Goal: Use online tool/utility: Utilize a website feature to perform a specific function

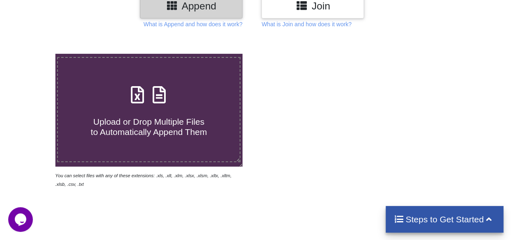
scroll to position [120, 0]
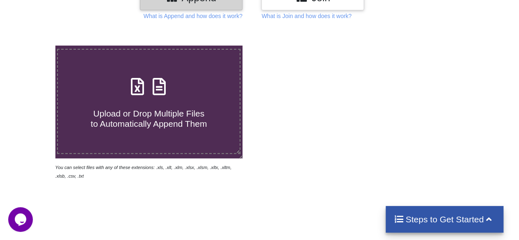
click at [162, 105] on h4 "Upload or Drop Multiple Files to Automatically Append Them" at bounding box center [149, 113] width 182 height 31
click at [34, 46] on input "Upload or Drop Multiple Files to Automatically Append Them" at bounding box center [34, 46] width 0 height 0
type input "C:\fakepath\AR Aged receivable [DATE].xlsx"
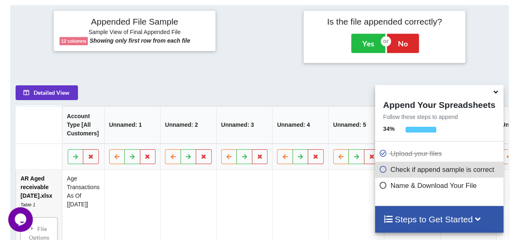
scroll to position [325, 0]
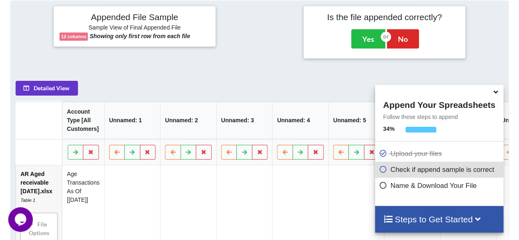
click at [494, 94] on icon at bounding box center [496, 90] width 9 height 7
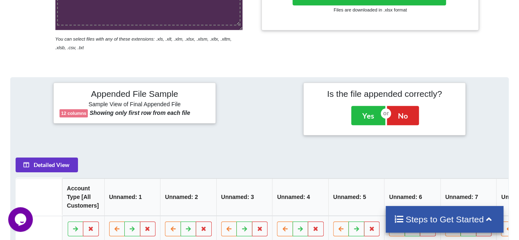
scroll to position [247, 0]
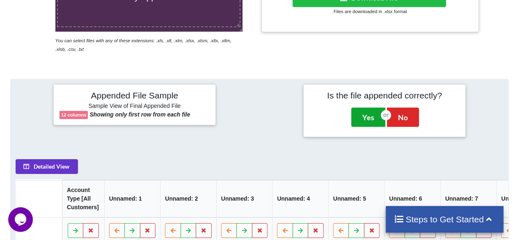
click at [367, 120] on button "Yes" at bounding box center [368, 117] width 34 height 19
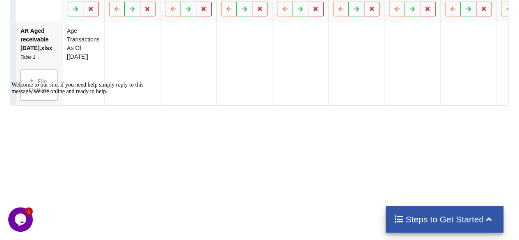
scroll to position [515, 0]
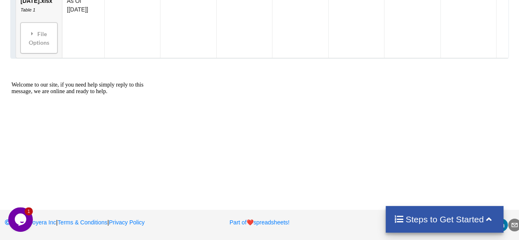
click at [454, 224] on h4 "Steps to Get Started" at bounding box center [444, 219] width 101 height 10
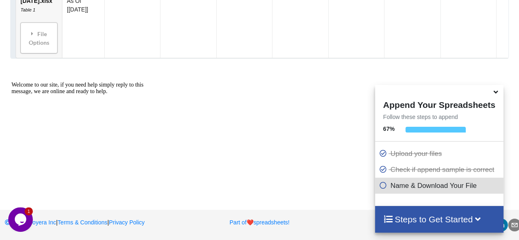
click at [494, 98] on div at bounding box center [439, 91] width 128 height 13
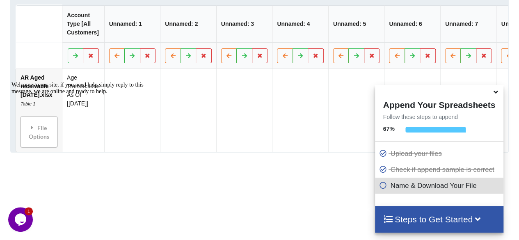
scroll to position [413, 0]
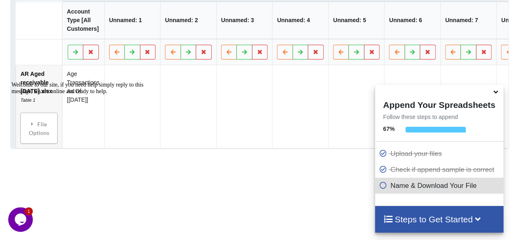
click at [92, 95] on div "Welcome to our site, if you need help simply reply to this message, we are onli…" at bounding box center [85, 88] width 148 height 13
click at [494, 94] on icon at bounding box center [496, 90] width 9 height 7
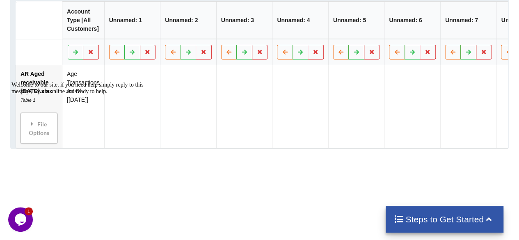
click at [34, 82] on div at bounding box center [85, 82] width 148 height 0
click at [23, 82] on div at bounding box center [85, 82] width 148 height 0
click at [11, 82] on icon "Chat attention grabber" at bounding box center [11, 82] width 0 height 0
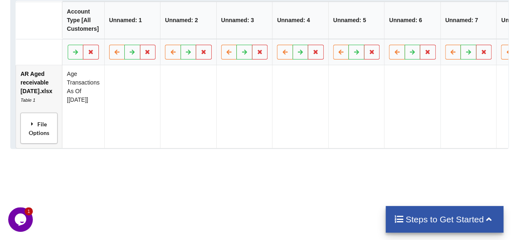
click at [31, 140] on div "File Options" at bounding box center [39, 128] width 32 height 26
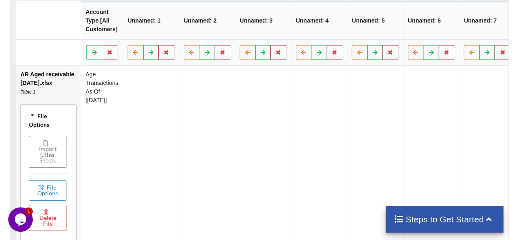
click at [47, 158] on button "Import Other Sheets" at bounding box center [48, 151] width 38 height 32
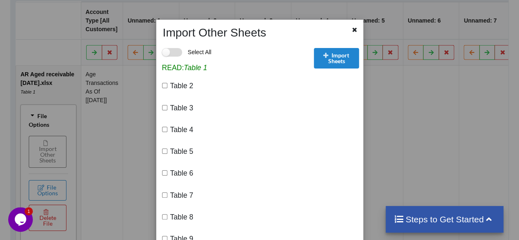
click at [163, 54] on label "Select All" at bounding box center [187, 52] width 50 height 9
checkbox input "true"
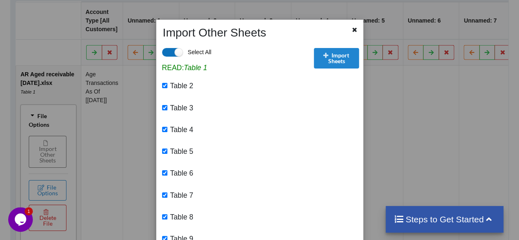
checkbox input "true"
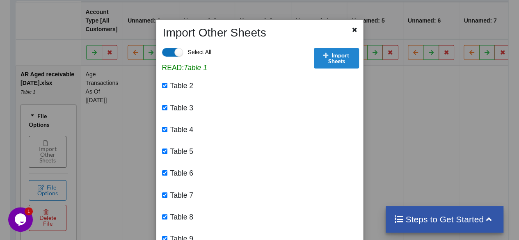
checkbox input "true"
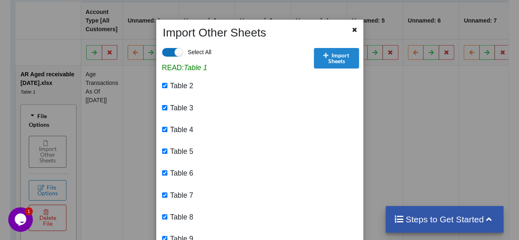
checkbox input "true"
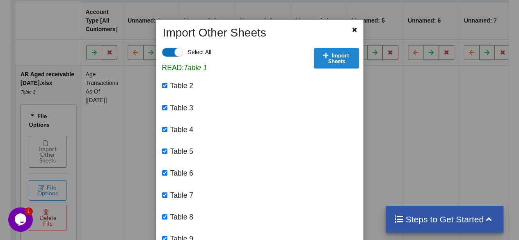
checkbox input "true"
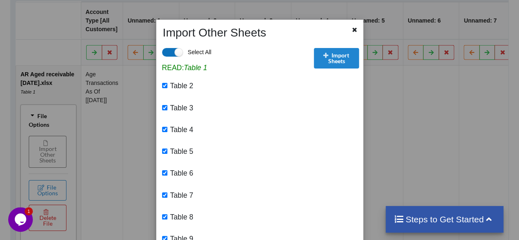
checkbox input "true"
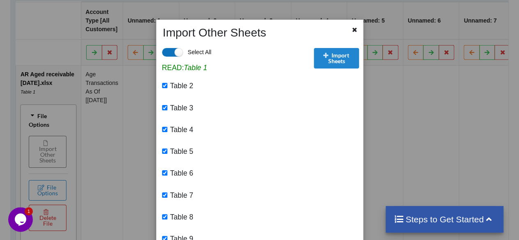
checkbox input "true"
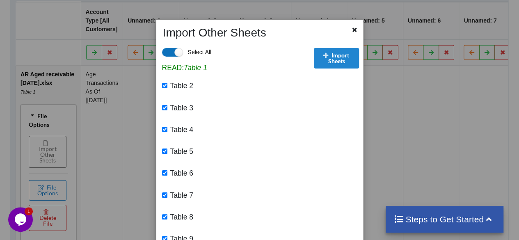
checkbox input "true"
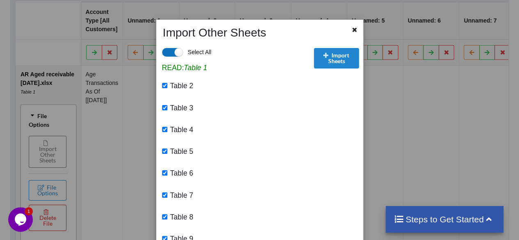
checkbox input "true"
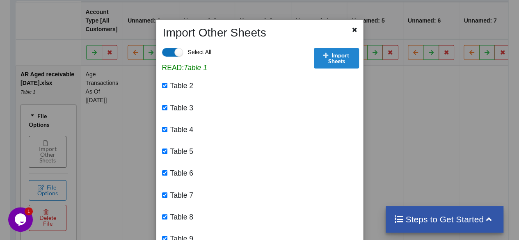
checkbox input "true"
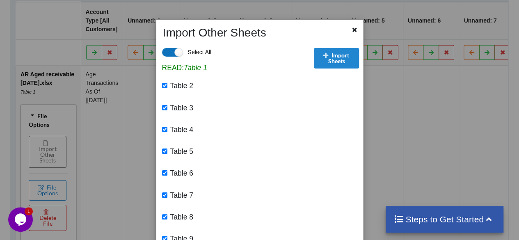
checkbox input "true"
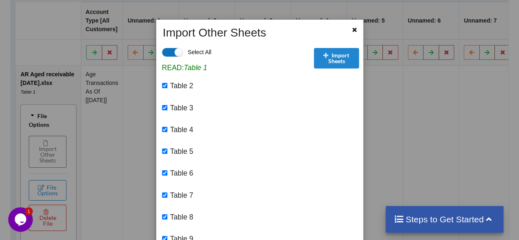
checkbox input "true"
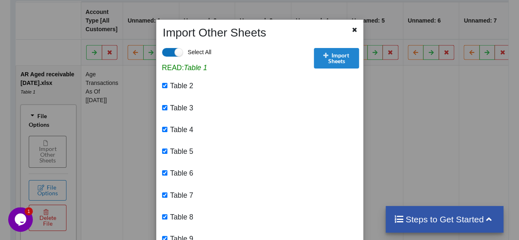
checkbox input "true"
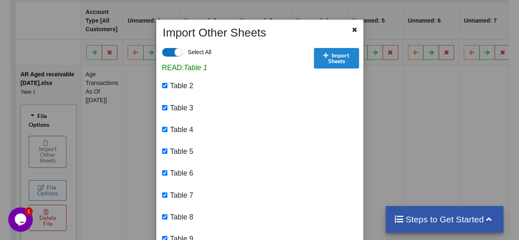
checkbox input "true"
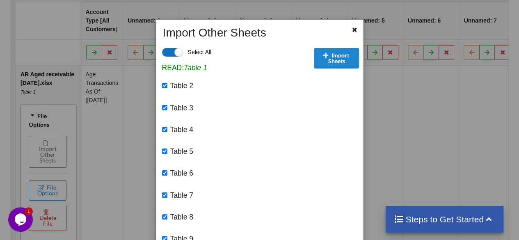
checkbox input "true"
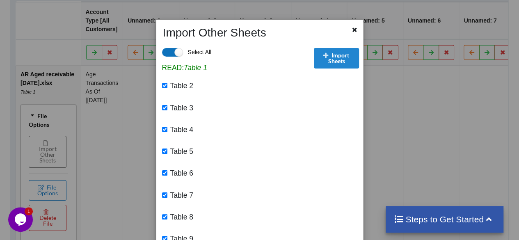
checkbox input "true"
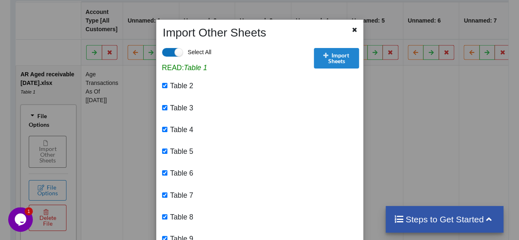
checkbox input "true"
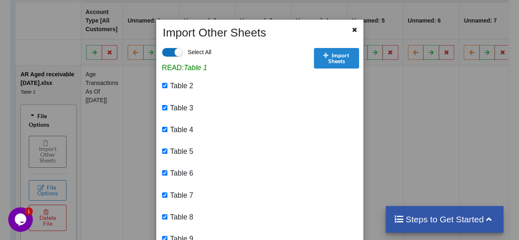
checkbox input "true"
click at [337, 56] on button "Import Sheets" at bounding box center [336, 58] width 45 height 21
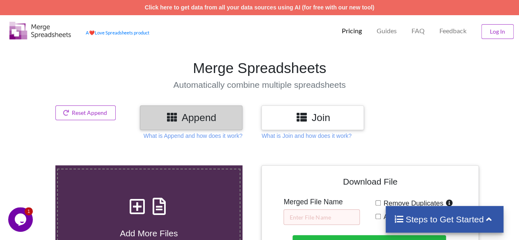
scroll to position [165, 0]
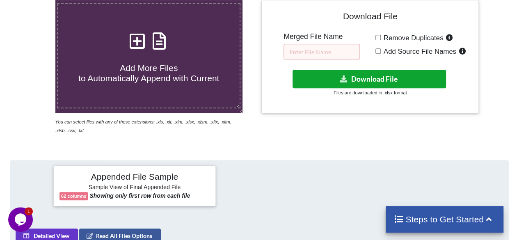
click at [419, 73] on button "Download File" at bounding box center [370, 79] width 154 height 18
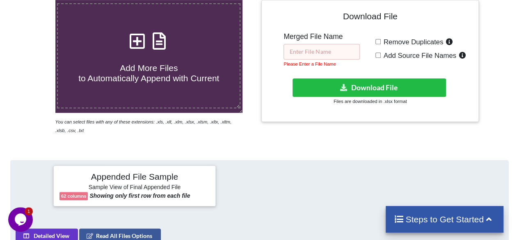
click at [309, 51] on input "text" at bounding box center [322, 52] width 76 height 16
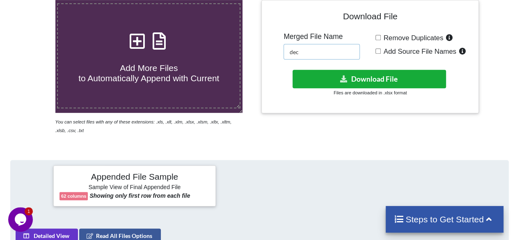
type input "dec"
click at [332, 85] on button "Download File" at bounding box center [370, 79] width 154 height 18
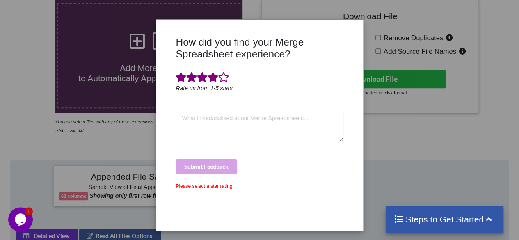
click at [212, 74] on span at bounding box center [213, 77] width 11 height 11
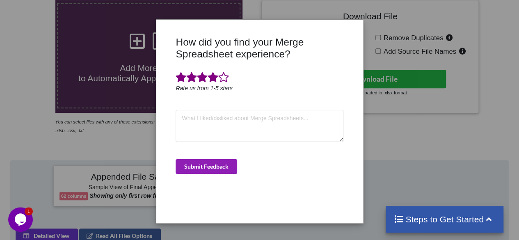
click at [209, 160] on button "Submit Feedback" at bounding box center [207, 166] width 62 height 15
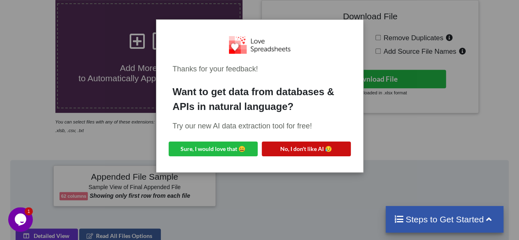
click at [288, 147] on button "No, I don't like AI 😥" at bounding box center [306, 149] width 89 height 15
